Goal: Register for event/course

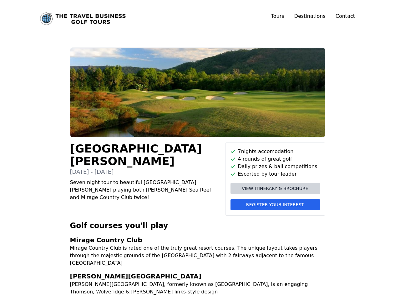
click at [197, 150] on h1 "[GEOGRAPHIC_DATA][PERSON_NAME]" at bounding box center [145, 155] width 150 height 25
click at [275, 205] on span "Register your interest" at bounding box center [275, 205] width 58 height 6
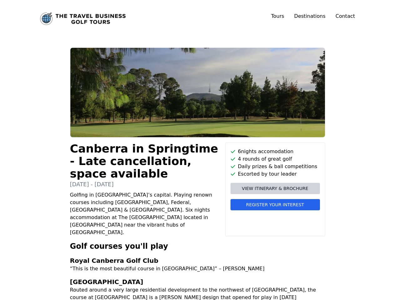
click at [197, 150] on h1 "Canberra in Springtime - Late cancellation, space available" at bounding box center [145, 162] width 150 height 38
click at [275, 205] on span "Register your interest" at bounding box center [275, 205] width 58 height 6
